Goal: Communication & Community: Answer question/provide support

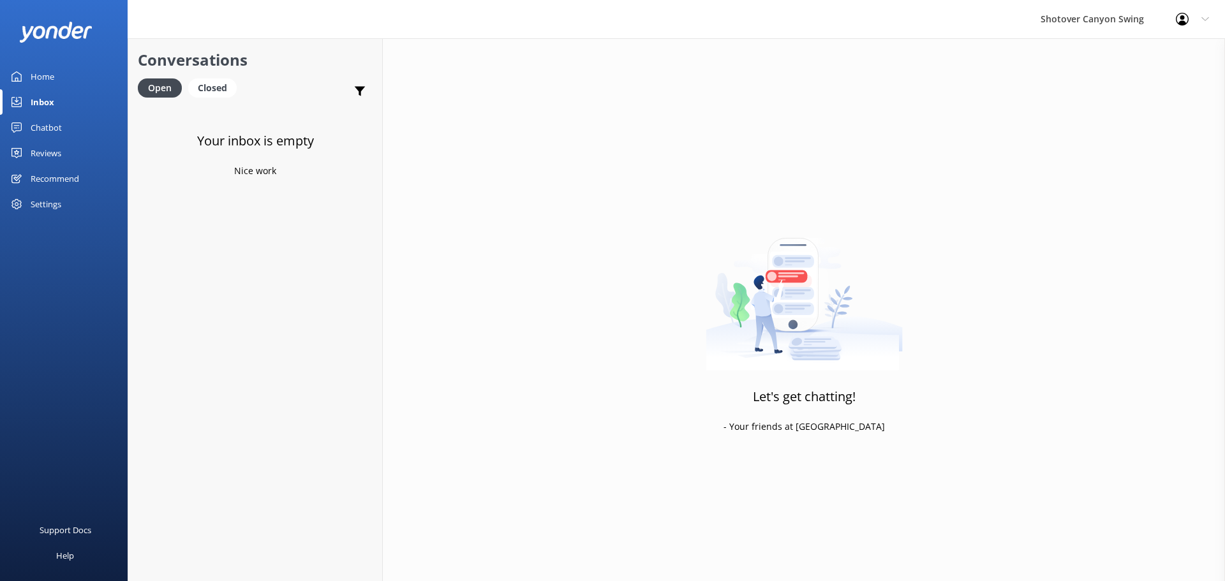
click at [82, 144] on link "Reviews" at bounding box center [64, 153] width 128 height 26
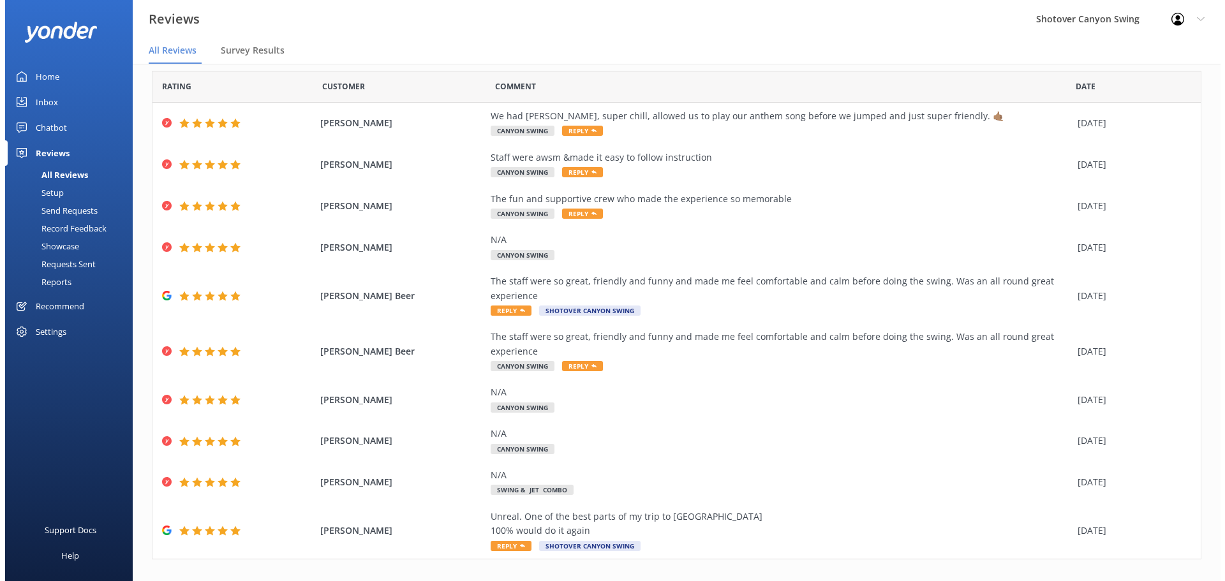
scroll to position [59, 0]
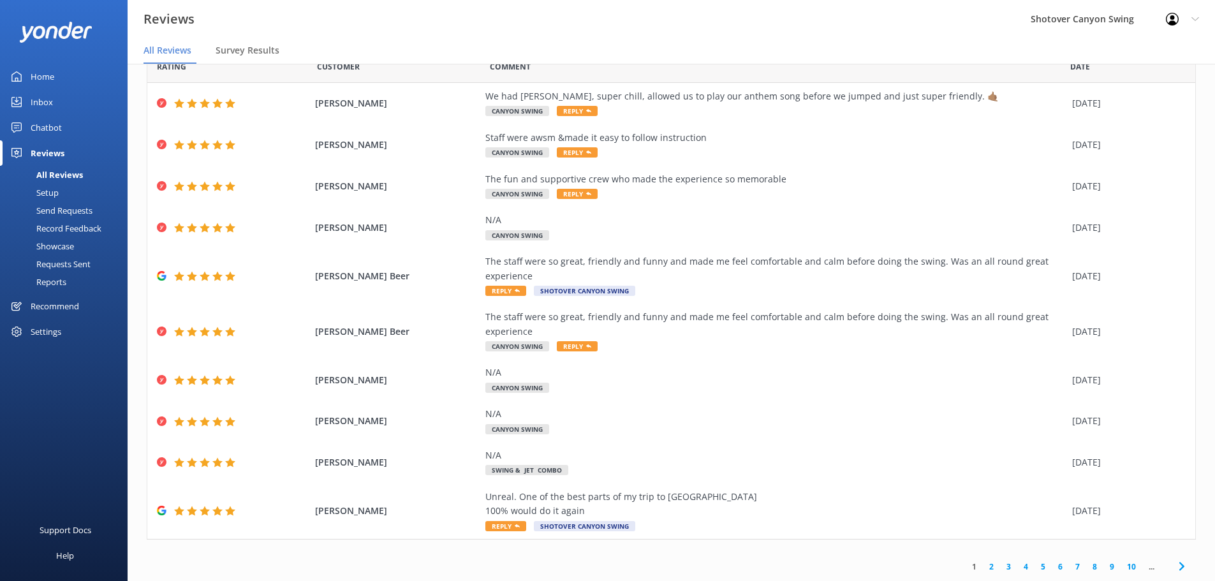
click at [31, 105] on div "Inbox" at bounding box center [42, 102] width 22 height 26
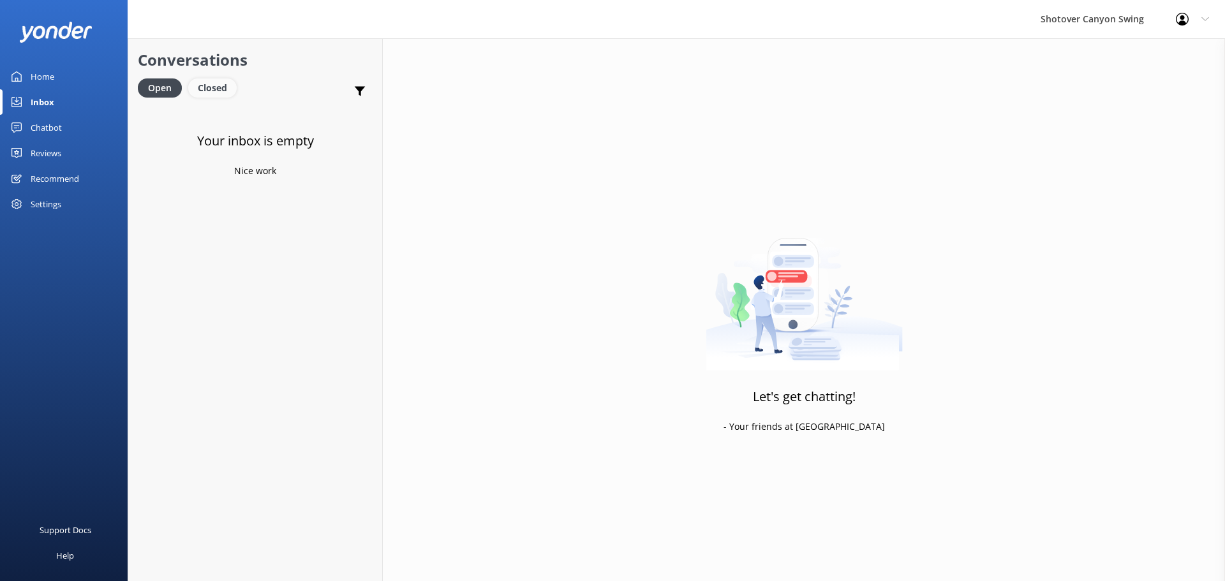
click at [221, 88] on div "Closed" at bounding box center [212, 87] width 48 height 19
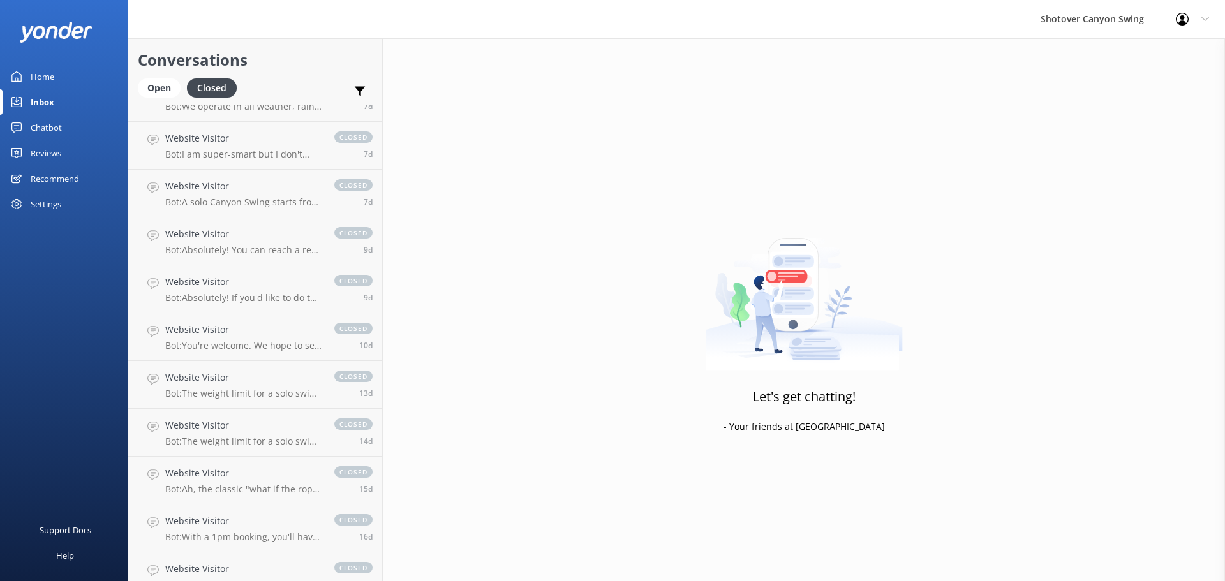
scroll to position [383, 0]
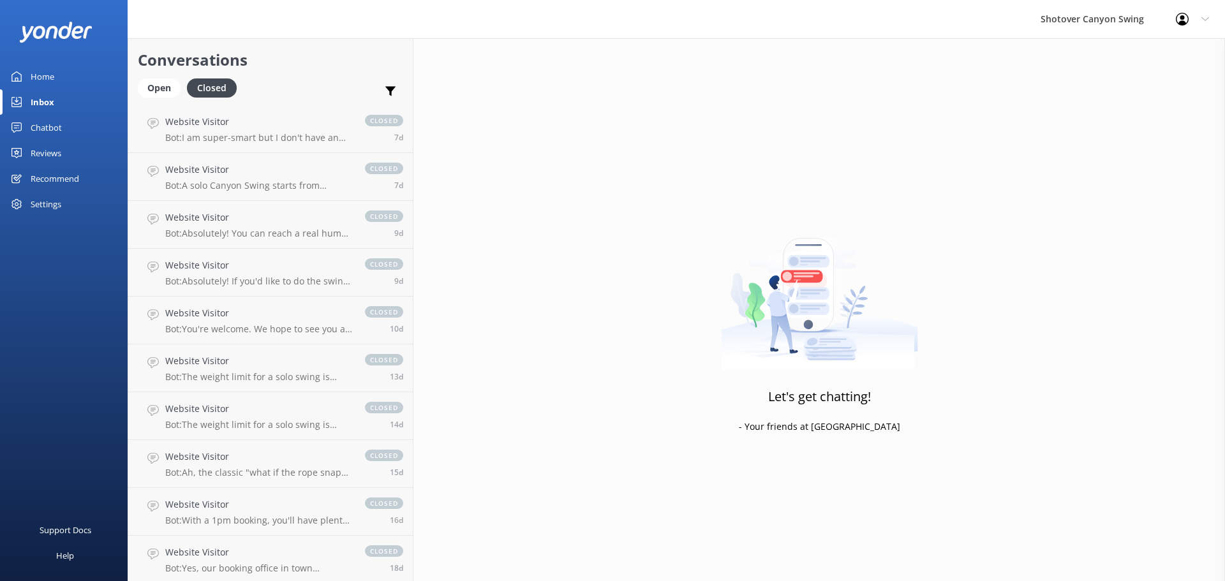
click at [154, 76] on div "Conversations Open Closed Important Converted Assigned to me Unassigned" at bounding box center [270, 71] width 284 height 67
click at [157, 85] on div "Open" at bounding box center [159, 87] width 43 height 19
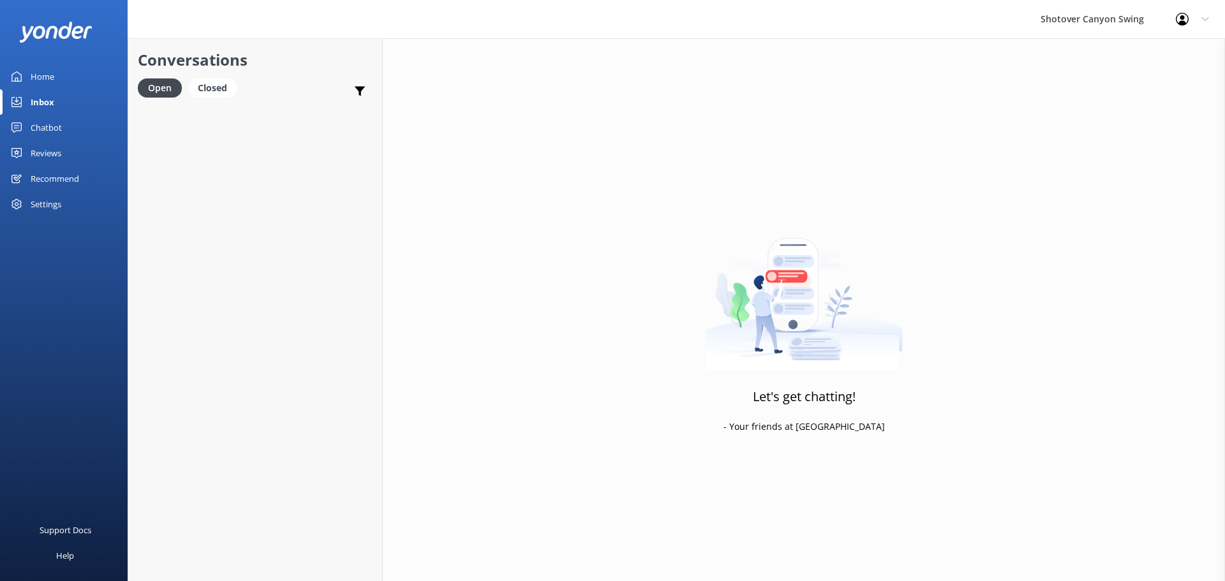
click at [89, 74] on link "Home" at bounding box center [64, 77] width 128 height 26
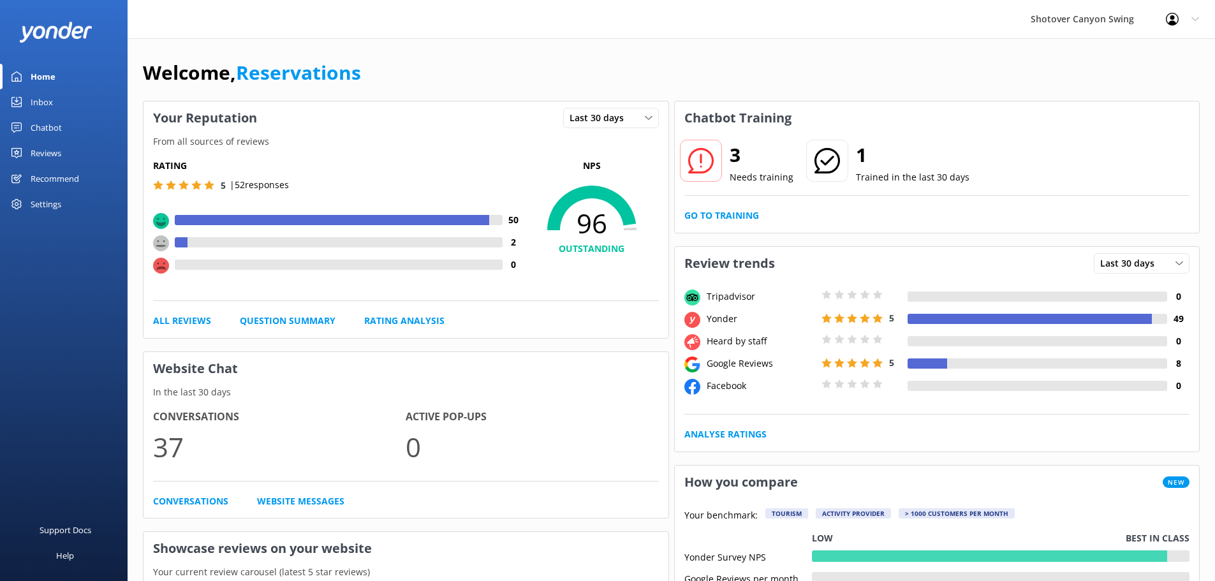
click at [103, 101] on link "Inbox" at bounding box center [64, 102] width 128 height 26
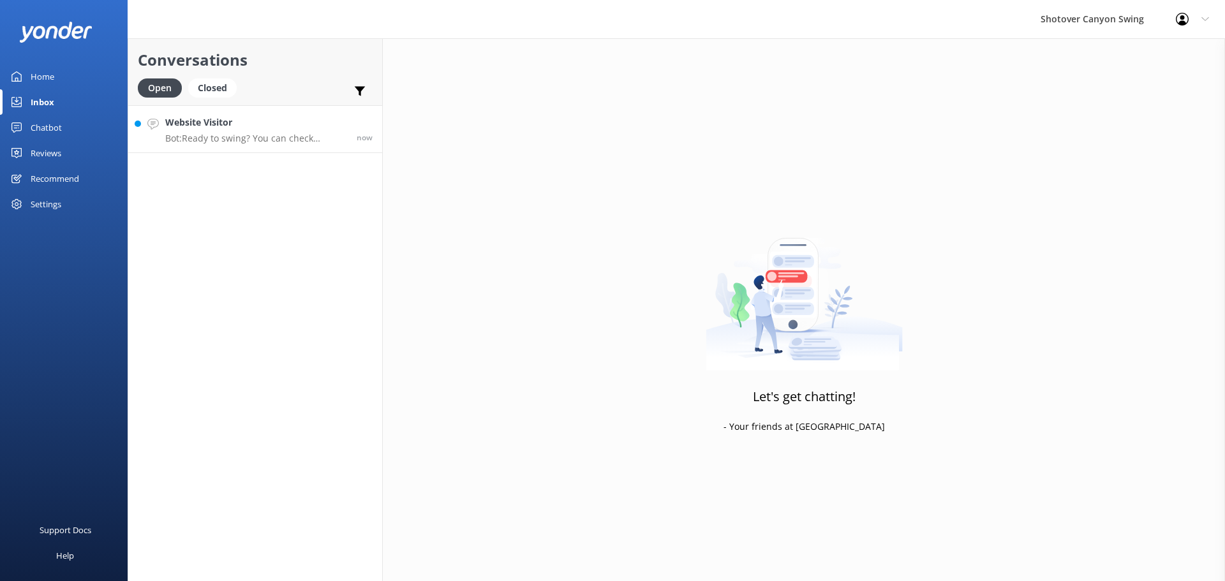
click at [172, 128] on h4 "Website Visitor" at bounding box center [256, 122] width 182 height 14
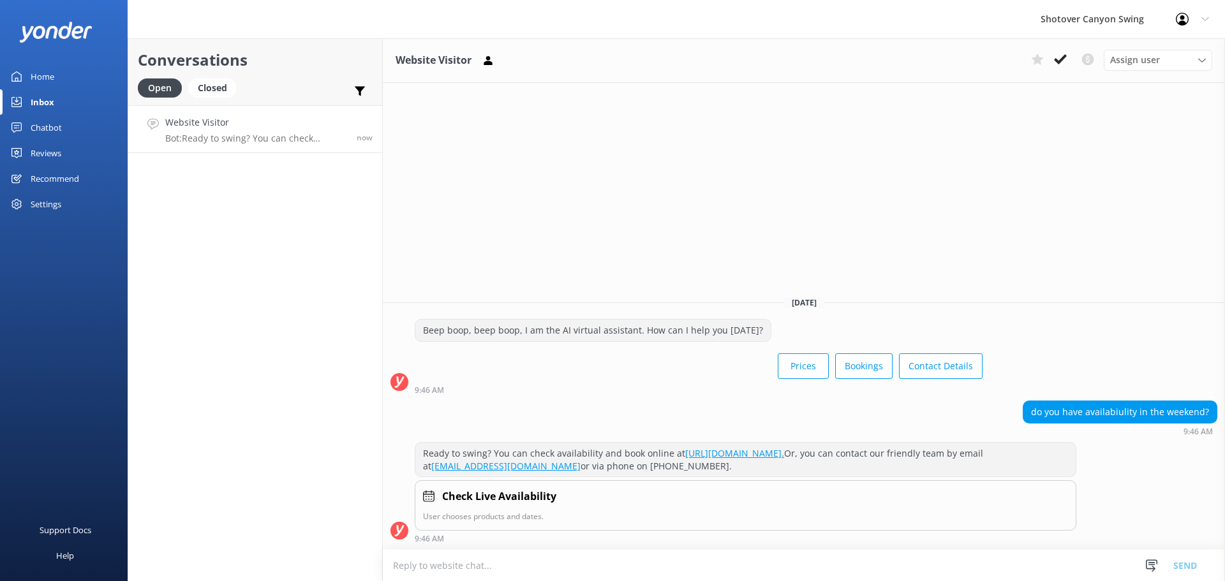
click at [776, 453] on link "[URL][DOMAIN_NAME]." at bounding box center [734, 453] width 99 height 12
click at [316, 145] on link "Website Visitor Bot: Ready to swing? You can check availability and book online…" at bounding box center [255, 129] width 254 height 48
click at [1063, 63] on icon at bounding box center [1060, 59] width 13 height 13
